Goal: Obtain resource: Obtain resource

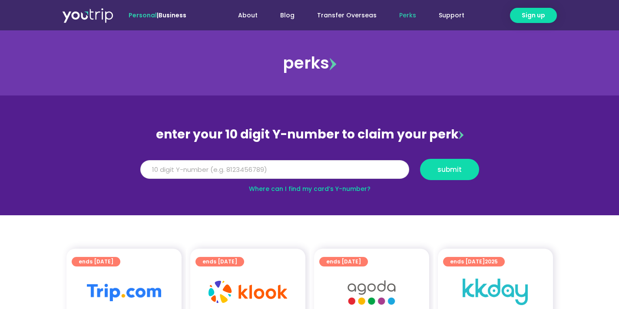
click at [250, 166] on input "Y Number" at bounding box center [274, 169] width 269 height 19
paste input "-8139510184"
click at [420, 159] on button "submit" at bounding box center [449, 169] width 59 height 21
click at [149, 169] on input "-8139510184" at bounding box center [274, 169] width 269 height 19
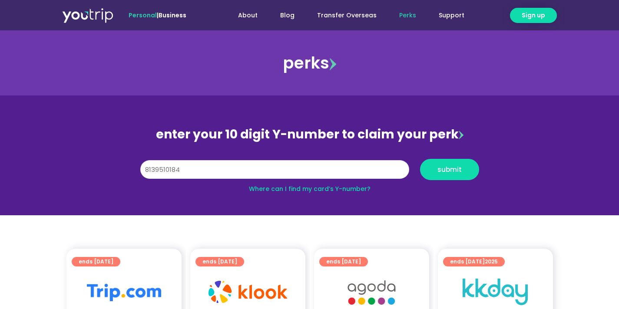
type input "8139510184"
click at [420, 159] on button "submit" at bounding box center [449, 169] width 59 height 21
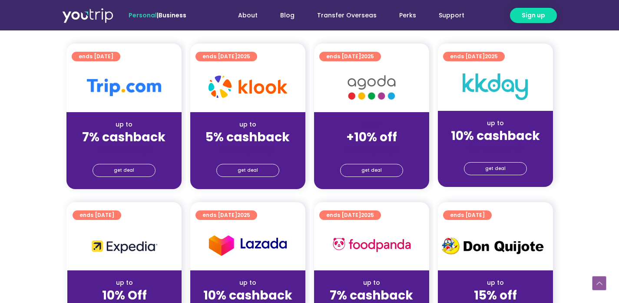
scroll to position [209, 0]
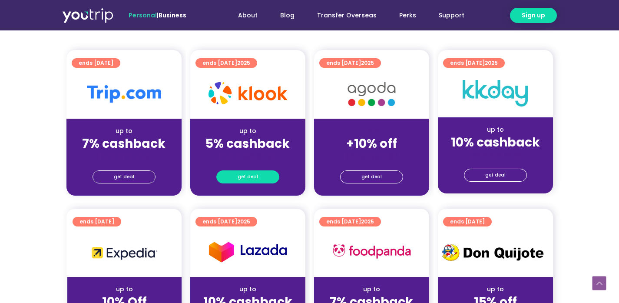
click at [245, 177] on span "get deal" at bounding box center [248, 177] width 20 height 12
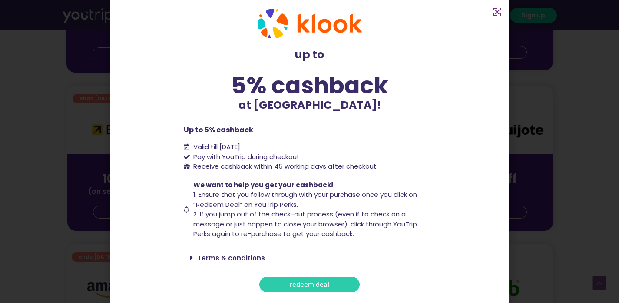
scroll to position [333, 0]
click at [229, 258] on link "Terms & conditions" at bounding box center [231, 257] width 68 height 9
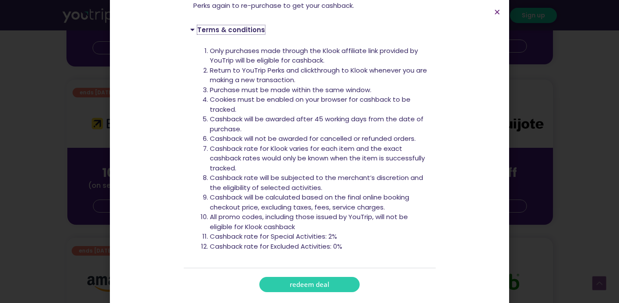
scroll to position [339, 0]
